Goal: Transaction & Acquisition: Book appointment/travel/reservation

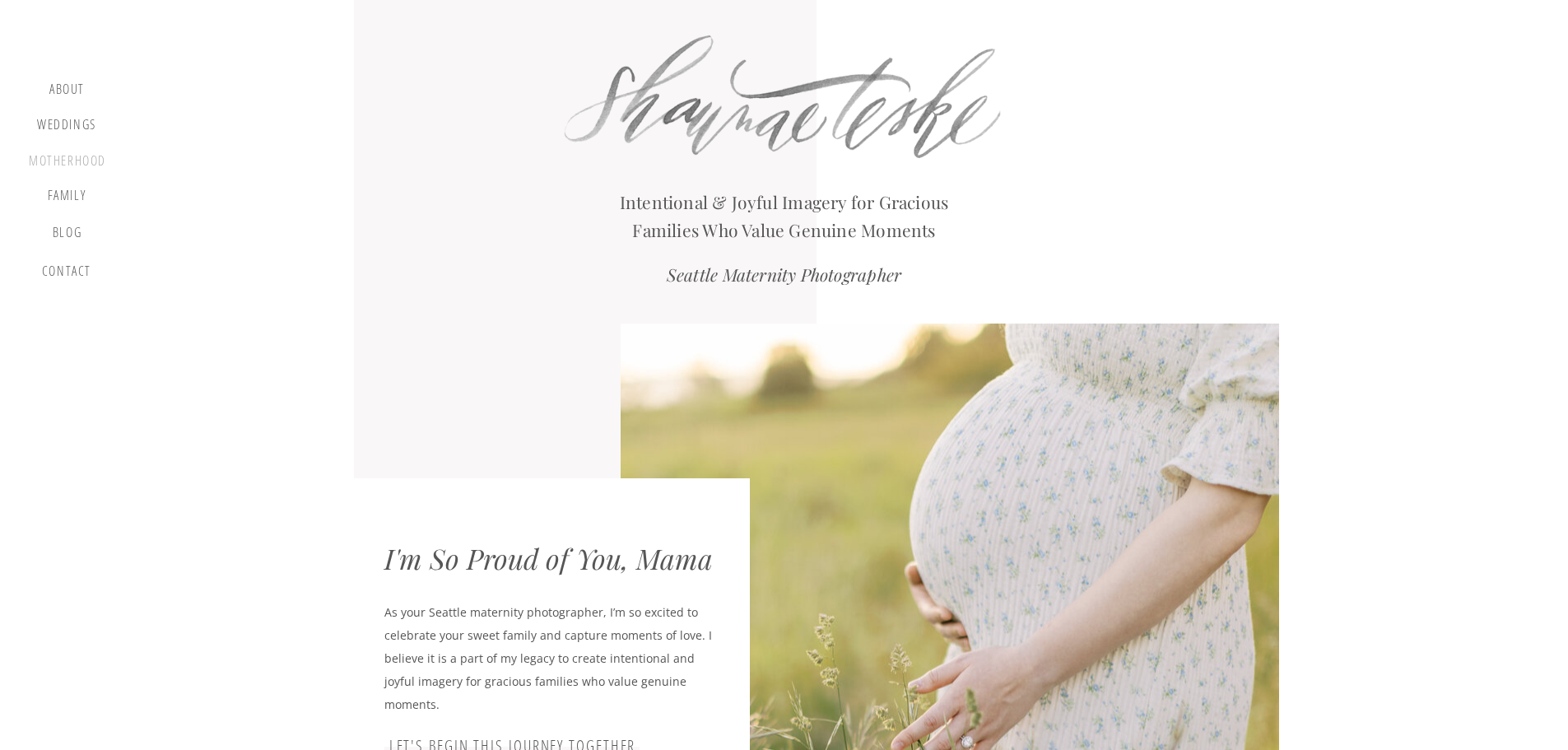
click at [74, 169] on div "motherhood" at bounding box center [67, 163] width 77 height 18
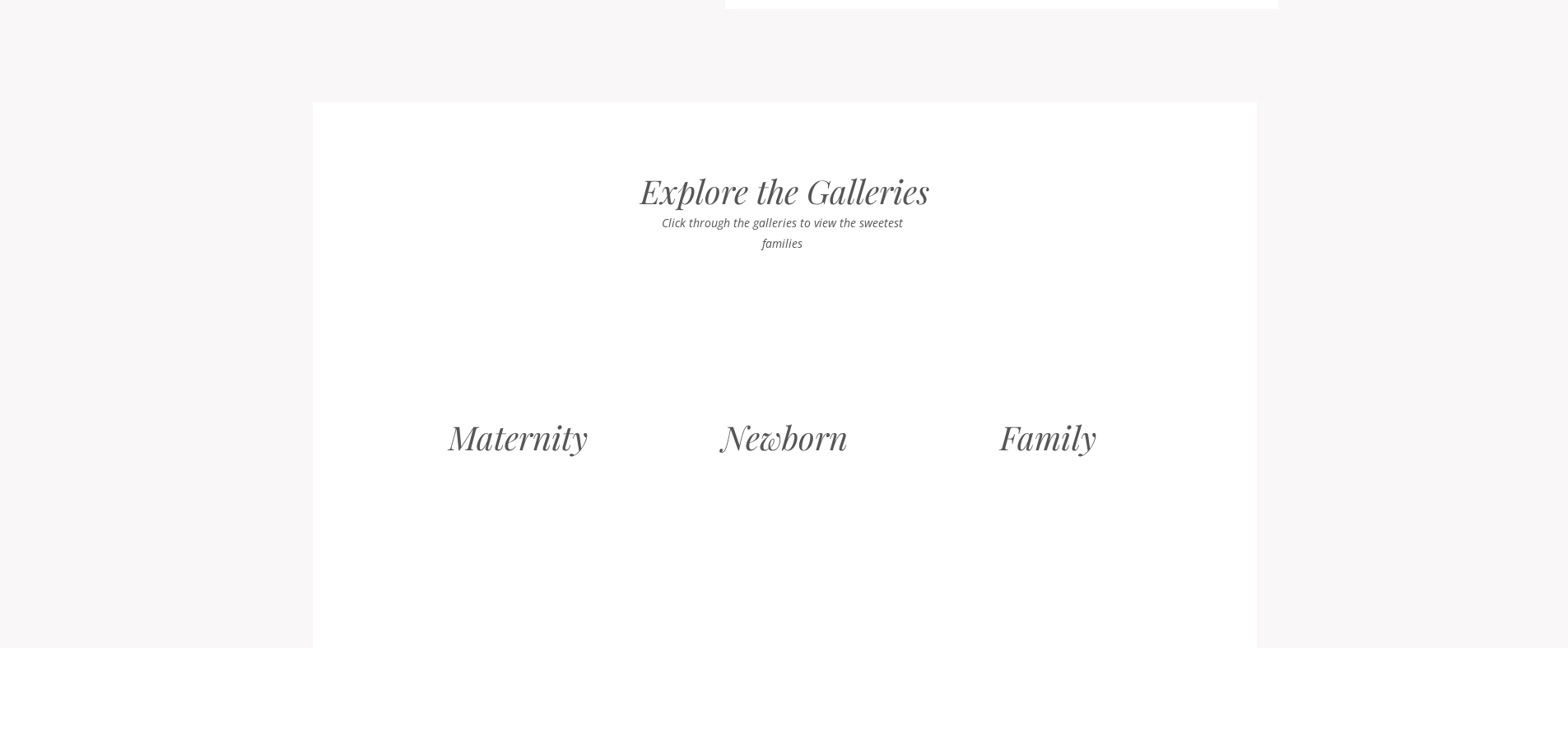
scroll to position [1564, 0]
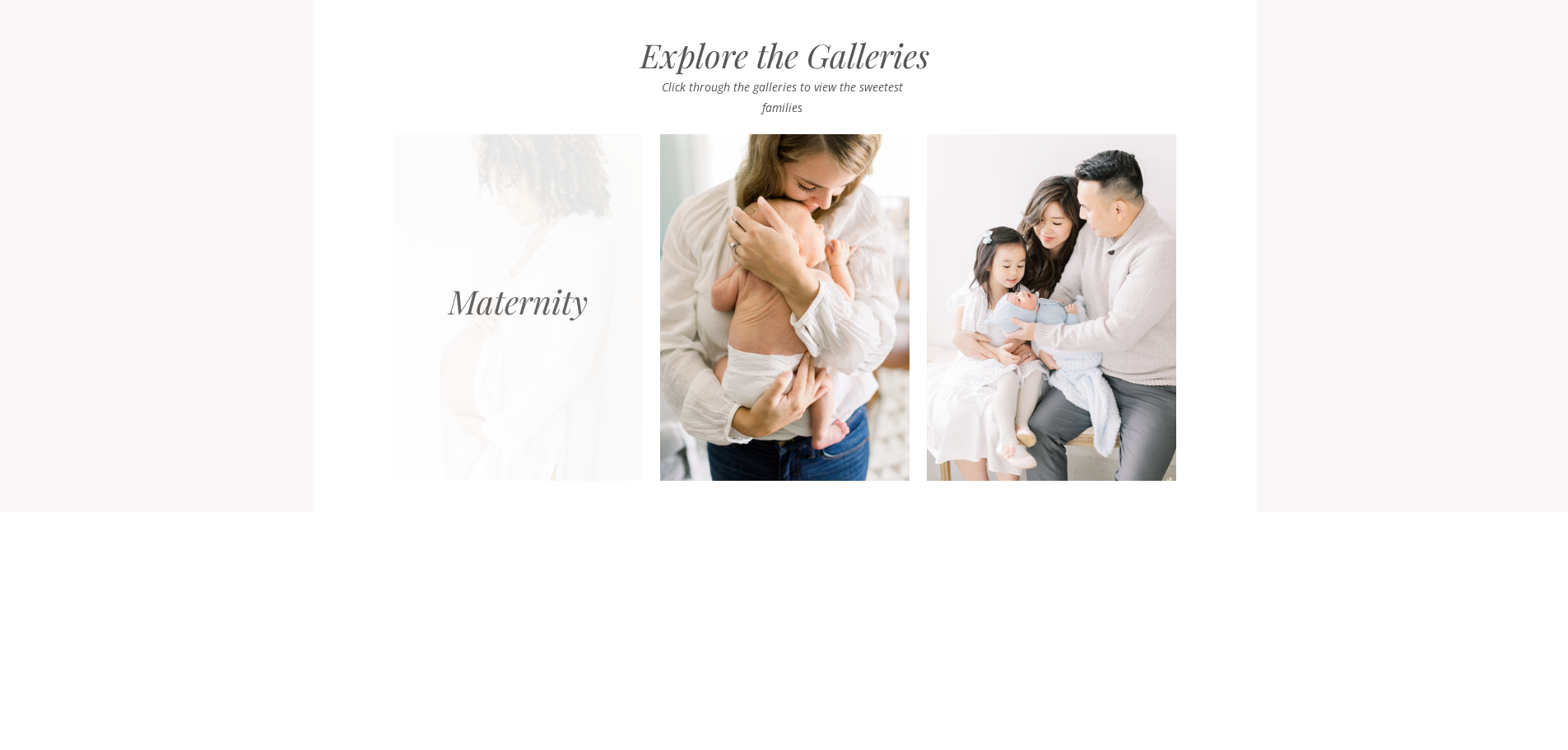
click at [546, 279] on div at bounding box center [517, 308] width 250 height 347
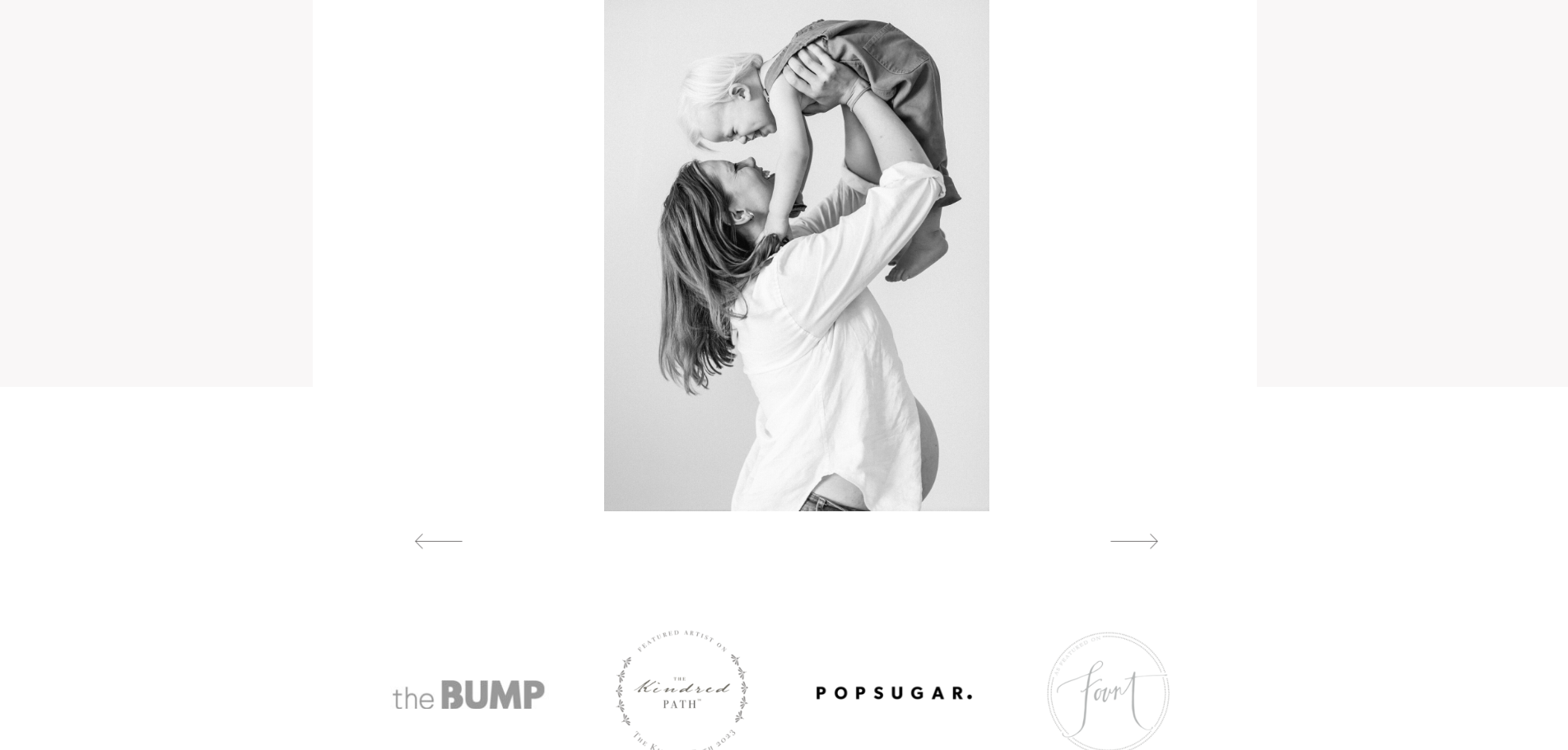
scroll to position [1665, 0]
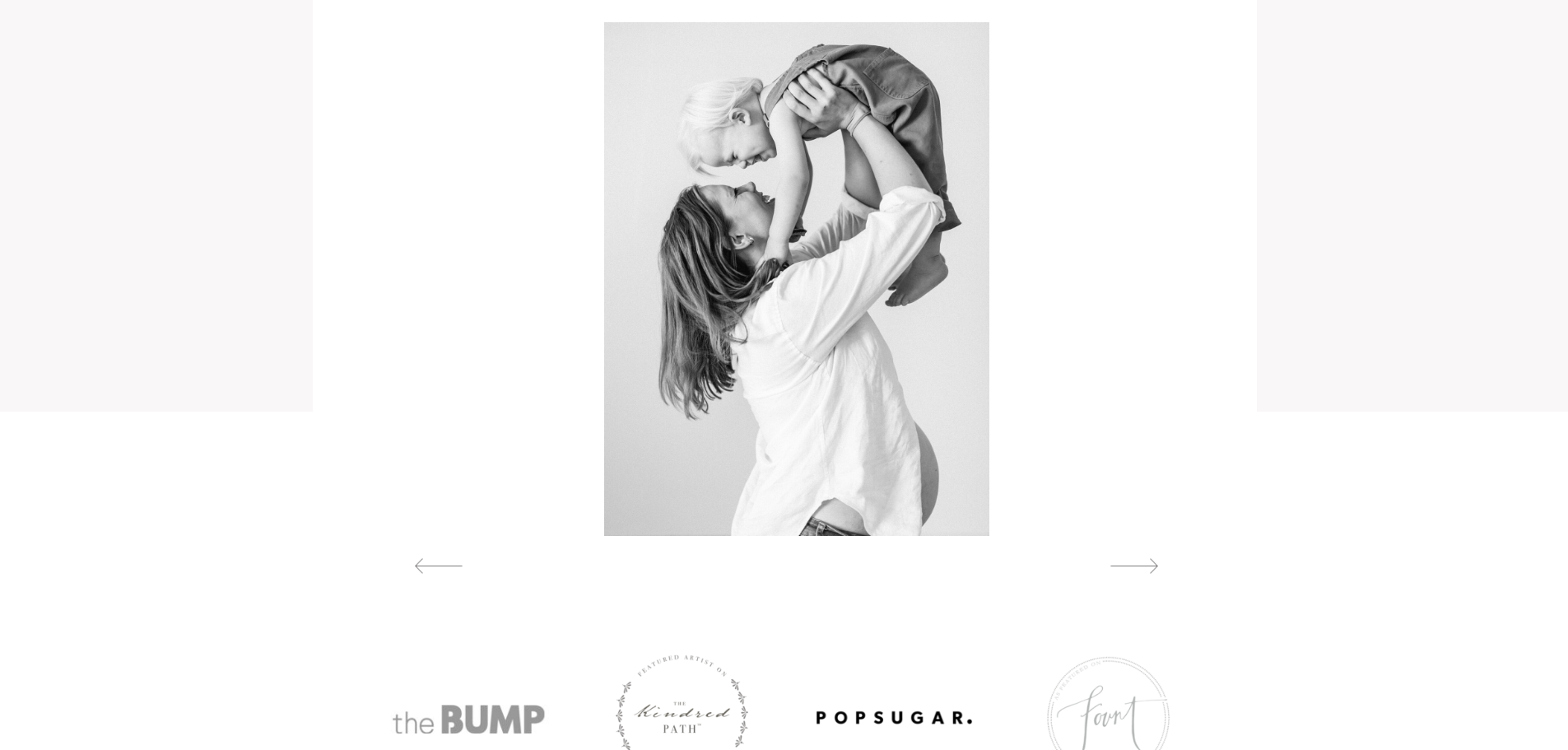
click at [1134, 572] on div at bounding box center [1133, 566] width 75 height 17
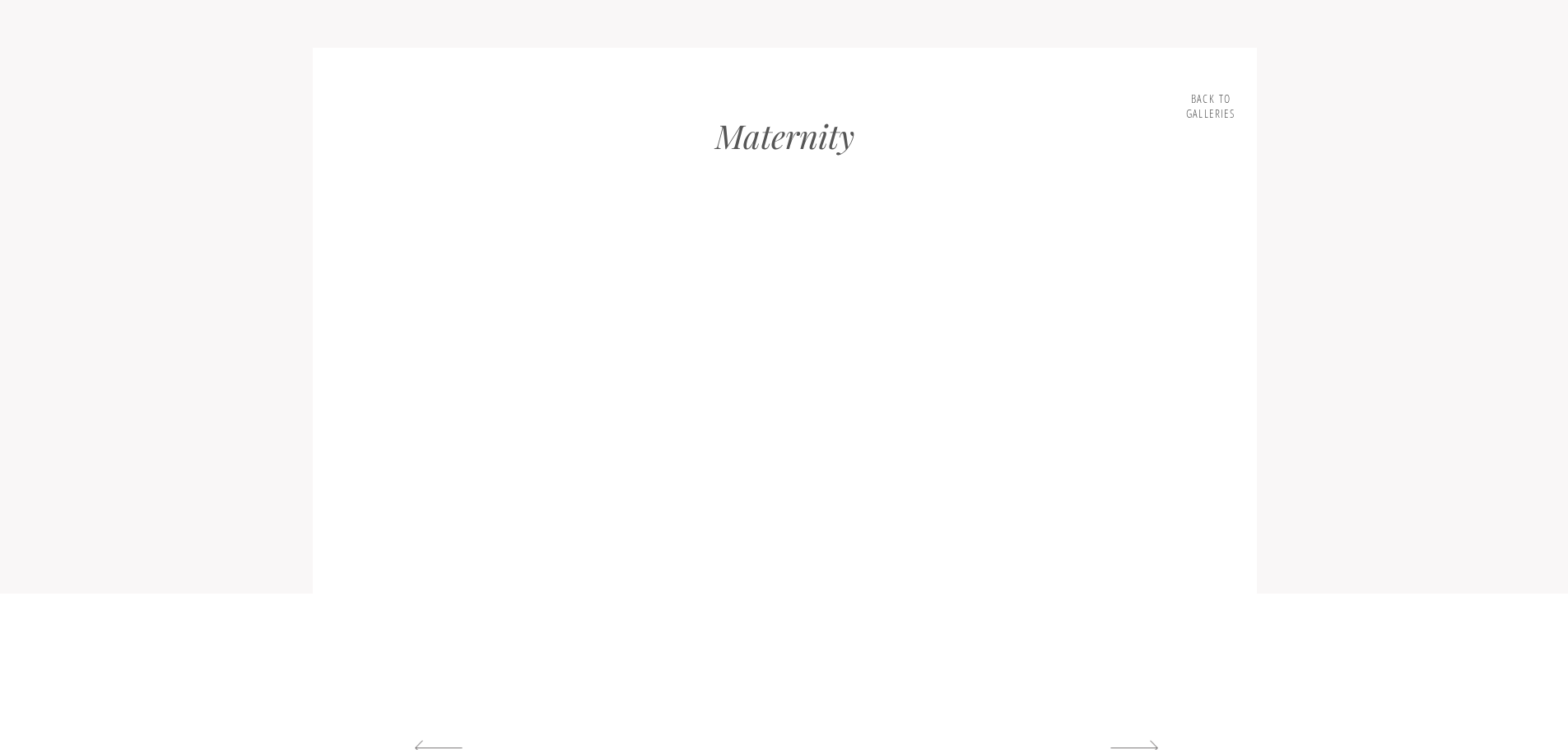
scroll to position [1583, 0]
click at [1150, 646] on div at bounding box center [1133, 648] width 75 height 17
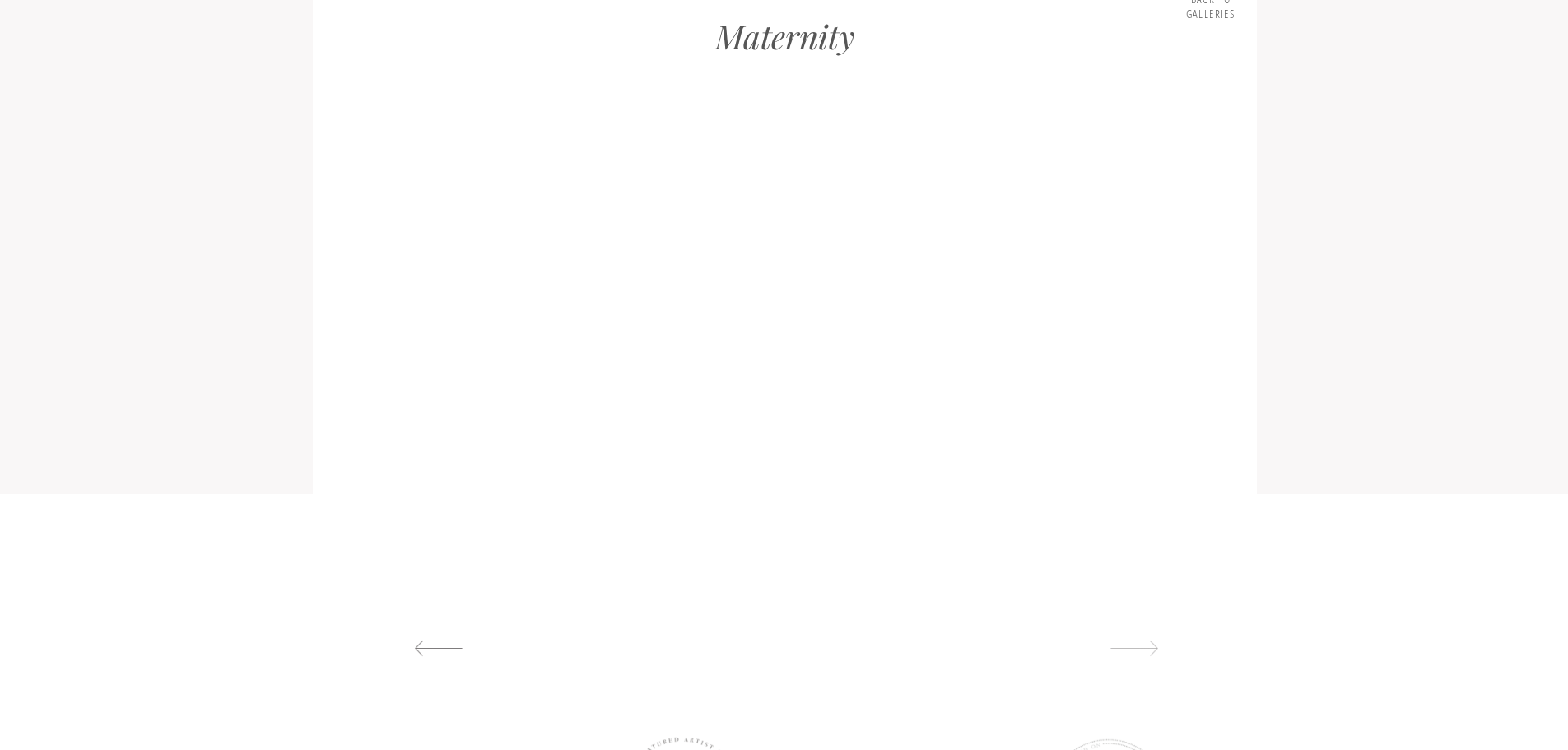
click at [1150, 646] on div at bounding box center [1133, 648] width 75 height 17
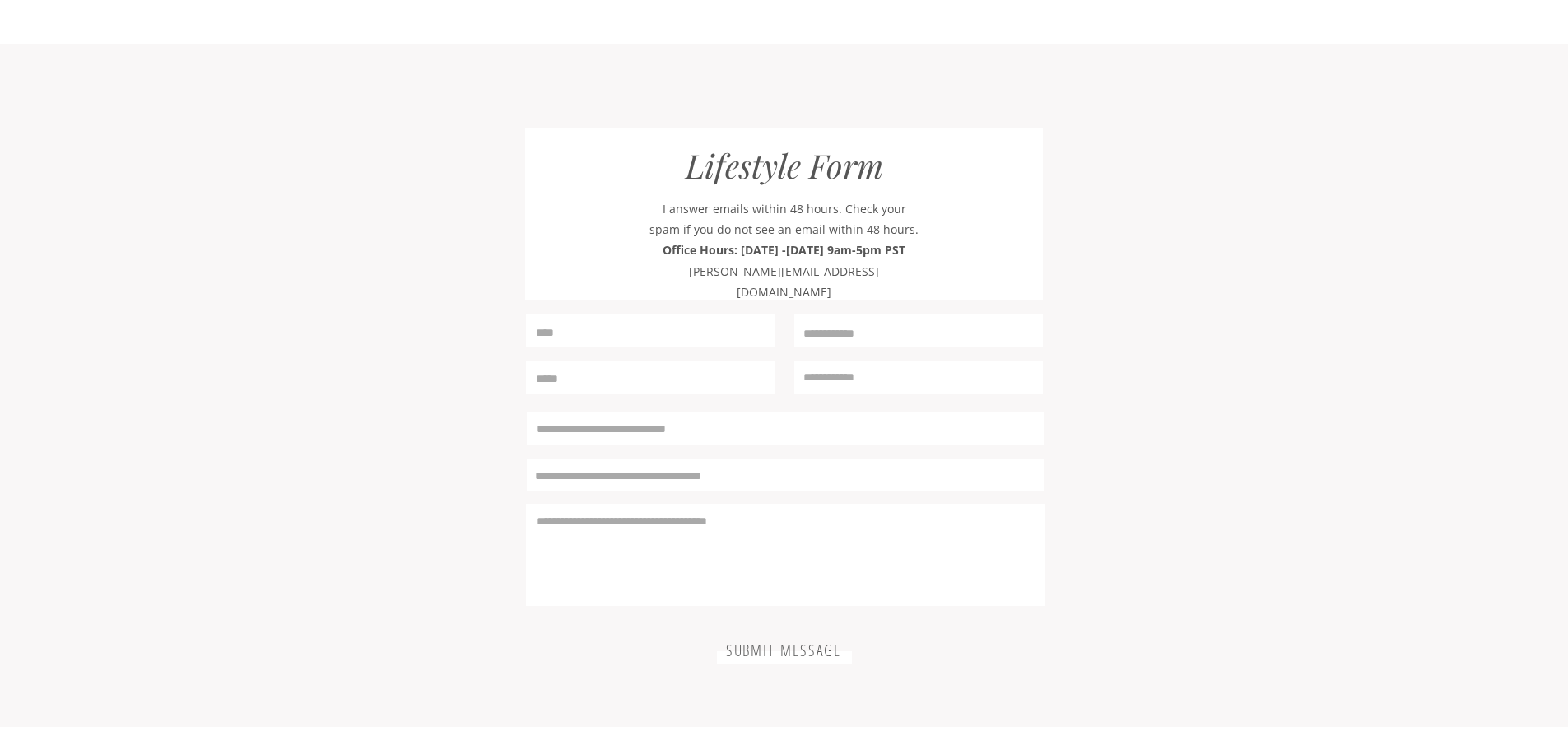
scroll to position [4805, 0]
